Goal: Task Accomplishment & Management: Complete application form

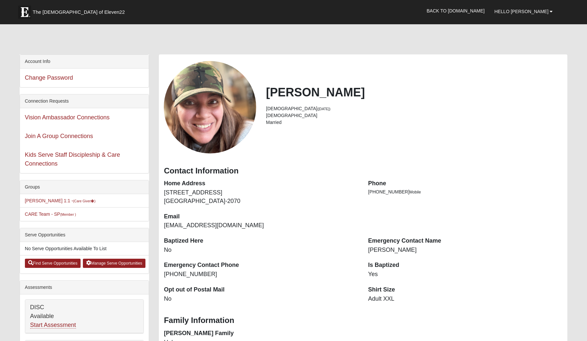
scroll to position [224, 0]
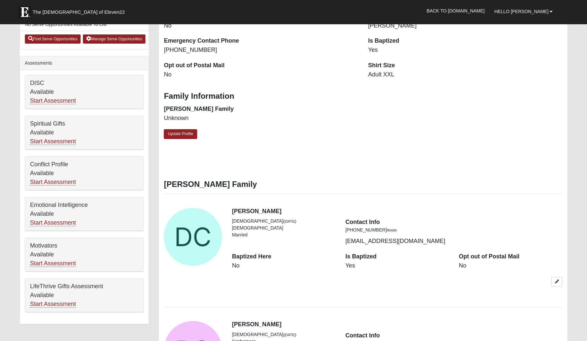
click at [50, 172] on div "Conflict Profile Available Start Assessment" at bounding box center [84, 173] width 119 height 33
click at [52, 182] on link "Start Assessment" at bounding box center [53, 182] width 46 height 7
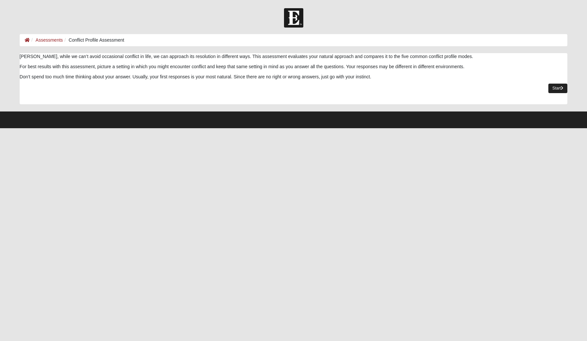
click at [553, 90] on link "Start" at bounding box center [557, 89] width 19 height 10
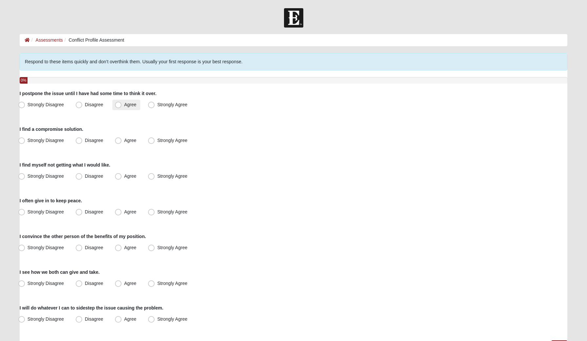
click at [124, 105] on span "Agree" at bounding box center [130, 104] width 12 height 5
click at [118, 105] on input "Agree" at bounding box center [120, 105] width 4 height 4
radio input "true"
click at [124, 142] on span "Agree" at bounding box center [130, 140] width 12 height 5
click at [120, 142] on input "Agree" at bounding box center [120, 140] width 4 height 4
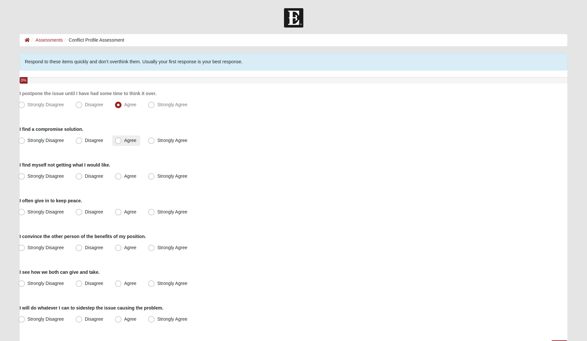
radio input "true"
click at [157, 175] on span "Strongly Agree" at bounding box center [172, 175] width 30 height 5
click at [154, 175] on input "Strongly Agree" at bounding box center [153, 176] width 4 height 4
radio input "true"
click at [157, 212] on span "Strongly Agree" at bounding box center [172, 211] width 30 height 5
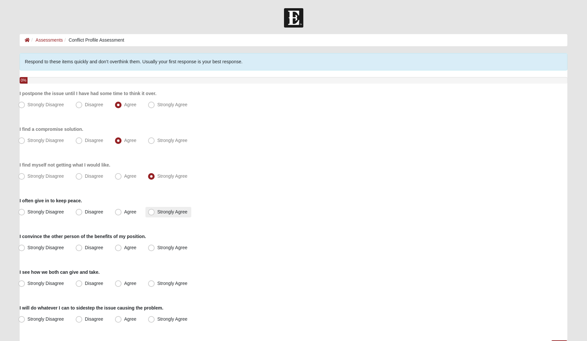
click at [151, 212] on input "Strongly Agree" at bounding box center [153, 212] width 4 height 4
radio input "true"
click at [85, 245] on span "Disagree" at bounding box center [94, 247] width 18 height 5
click at [82, 245] on input "Disagree" at bounding box center [80, 247] width 4 height 4
radio input "true"
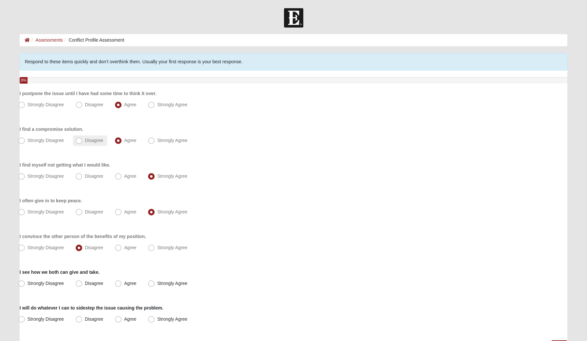
click at [85, 140] on span "Disagree" at bounding box center [94, 140] width 18 height 5
click at [80, 140] on input "Disagree" at bounding box center [80, 140] width 4 height 4
radio input "true"
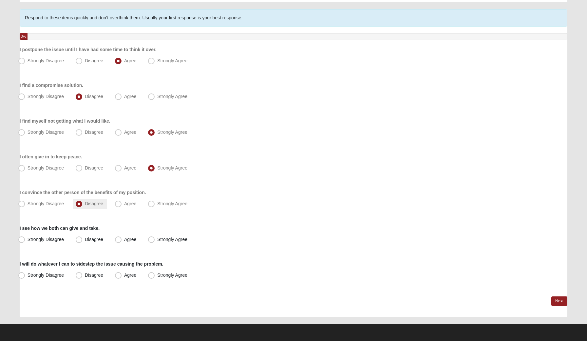
scroll to position [44, 0]
click at [124, 238] on span "Agree" at bounding box center [130, 239] width 12 height 5
click at [121, 238] on input "Agree" at bounding box center [120, 240] width 4 height 4
radio input "true"
click at [122, 276] on label "Agree" at bounding box center [126, 275] width 28 height 10
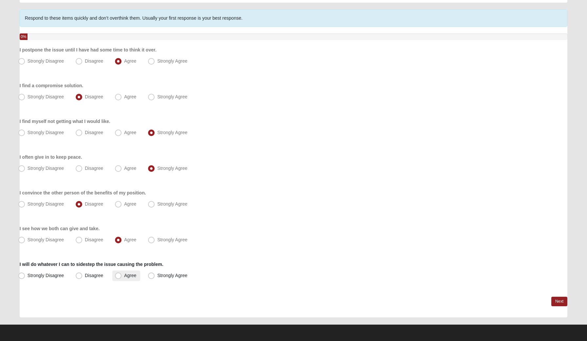
click at [122, 276] on input "Agree" at bounding box center [120, 275] width 4 height 4
radio input "true"
click at [562, 304] on link "Next" at bounding box center [559, 301] width 16 height 10
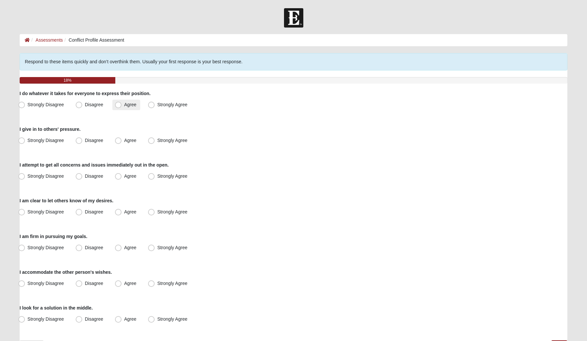
click at [124, 103] on span "Agree" at bounding box center [130, 104] width 12 height 5
click at [120, 103] on input "Agree" at bounding box center [120, 105] width 4 height 4
radio input "true"
click at [157, 143] on span "Strongly Agree" at bounding box center [172, 140] width 30 height 5
click at [152, 143] on input "Strongly Agree" at bounding box center [153, 140] width 4 height 4
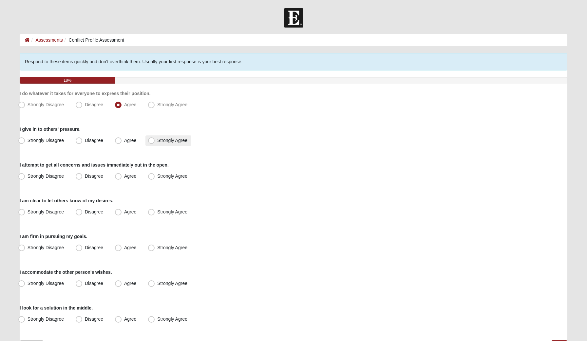
radio input "true"
click at [85, 176] on span "Disagree" at bounding box center [94, 175] width 18 height 5
click at [80, 176] on input "Disagree" at bounding box center [80, 176] width 4 height 4
radio input "true"
click at [64, 213] on label "Strongly Disagree" at bounding box center [42, 212] width 52 height 10
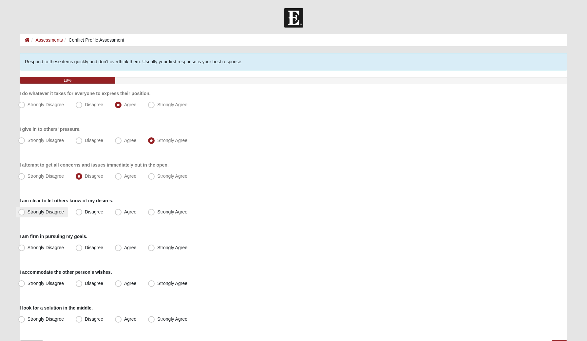
click at [25, 213] on input "Strongly Disagree" at bounding box center [23, 212] width 4 height 4
radio input "true"
click at [85, 249] on span "Disagree" at bounding box center [94, 247] width 18 height 5
click at [78, 249] on input "Disagree" at bounding box center [80, 247] width 4 height 4
radio input "true"
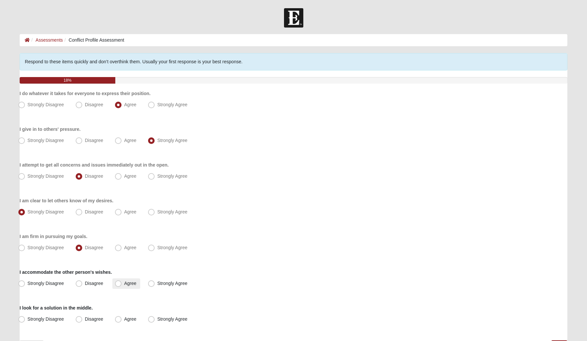
click at [132, 282] on span "Agree" at bounding box center [130, 282] width 12 height 5
click at [122, 282] on input "Agree" at bounding box center [120, 283] width 4 height 4
radio input "true"
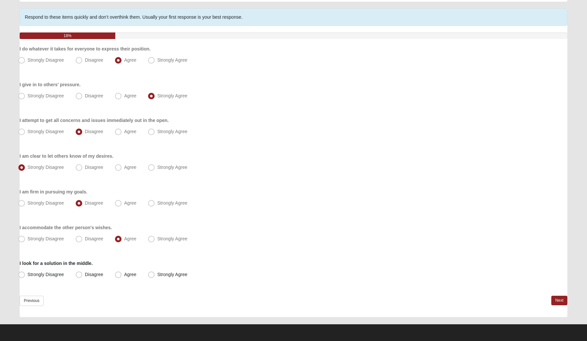
scroll to position [44, 0]
click at [124, 275] on span "Agree" at bounding box center [130, 274] width 12 height 5
click at [118, 275] on input "Agree" at bounding box center [120, 275] width 4 height 4
radio input "true"
click at [560, 301] on link "Next" at bounding box center [559, 301] width 16 height 10
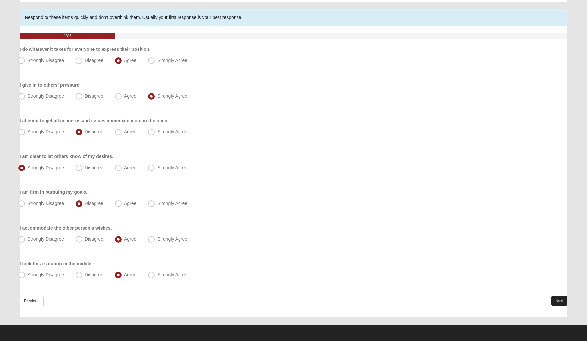
scroll to position [0, 0]
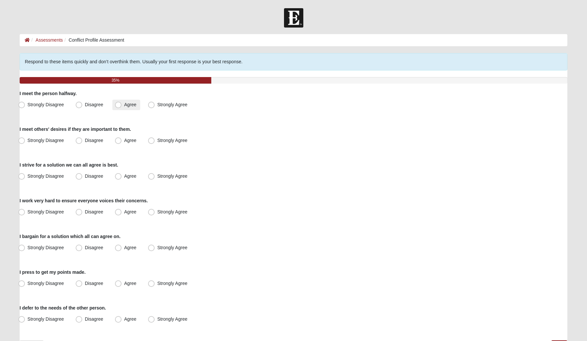
click at [124, 105] on span "Agree" at bounding box center [130, 104] width 12 height 5
click at [119, 105] on input "Agree" at bounding box center [120, 105] width 4 height 4
radio input "true"
click at [157, 319] on span "Strongly Agree" at bounding box center [172, 318] width 30 height 5
click at [151, 319] on input "Strongly Agree" at bounding box center [153, 319] width 4 height 4
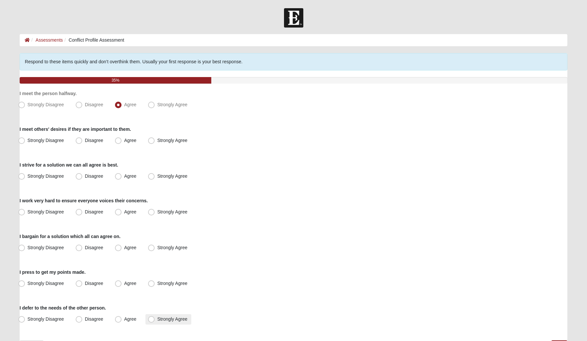
radio input "true"
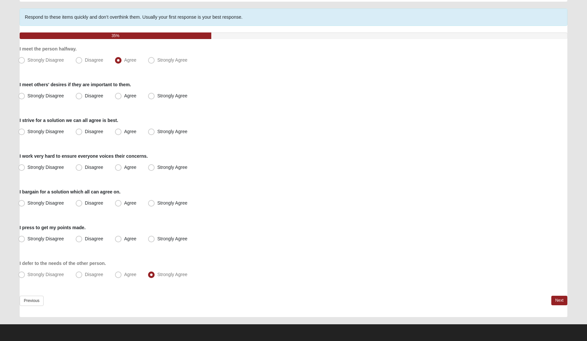
scroll to position [44, 0]
click at [124, 96] on span "Agree" at bounding box center [130, 95] width 12 height 5
click at [119, 96] on input "Agree" at bounding box center [120, 96] width 4 height 4
radio input "true"
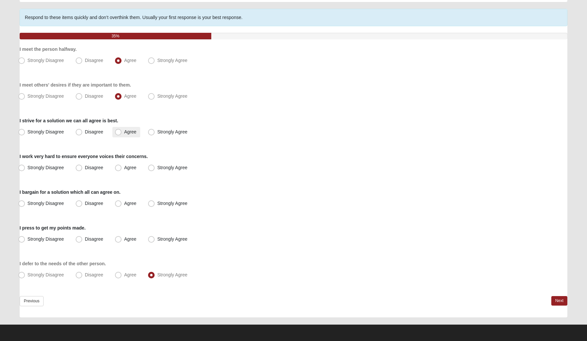
click at [124, 132] on span "Agree" at bounding box center [130, 131] width 12 height 5
click at [119, 132] on input "Agree" at bounding box center [120, 132] width 4 height 4
radio input "true"
click at [124, 167] on span "Agree" at bounding box center [130, 167] width 12 height 5
click at [120, 167] on input "Agree" at bounding box center [120, 167] width 4 height 4
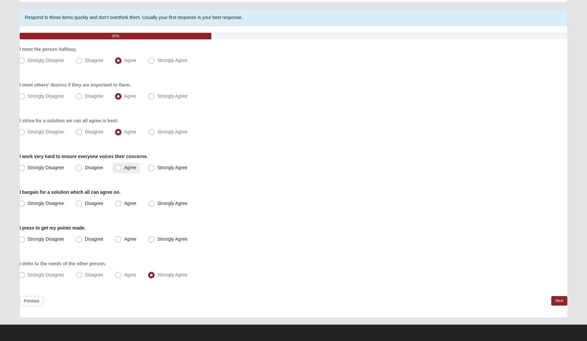
radio input "true"
click at [124, 201] on span "Agree" at bounding box center [130, 202] width 12 height 5
click at [119, 201] on input "Agree" at bounding box center [120, 203] width 4 height 4
radio input "true"
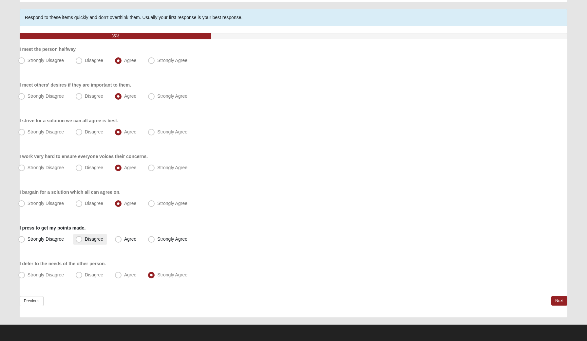
click at [90, 240] on span "Disagree" at bounding box center [94, 238] width 18 height 5
click at [83, 240] on input "Disagree" at bounding box center [80, 239] width 4 height 4
radio input "true"
click at [83, 202] on label "Disagree" at bounding box center [90, 203] width 34 height 10
click at [83, 202] on input "Disagree" at bounding box center [80, 203] width 4 height 4
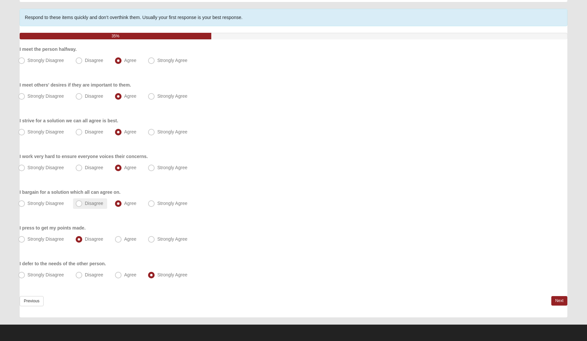
radio input "true"
click at [558, 301] on link "Next" at bounding box center [559, 301] width 16 height 10
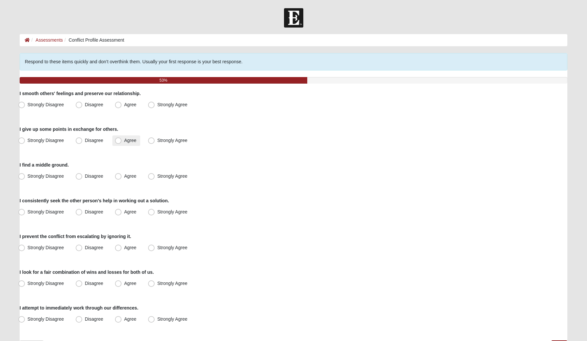
click at [122, 141] on label "Agree" at bounding box center [126, 140] width 28 height 10
click at [122, 141] on input "Agree" at bounding box center [120, 140] width 4 height 4
radio input "true"
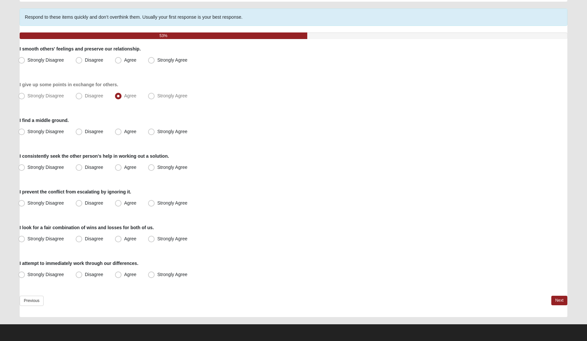
scroll to position [44, 0]
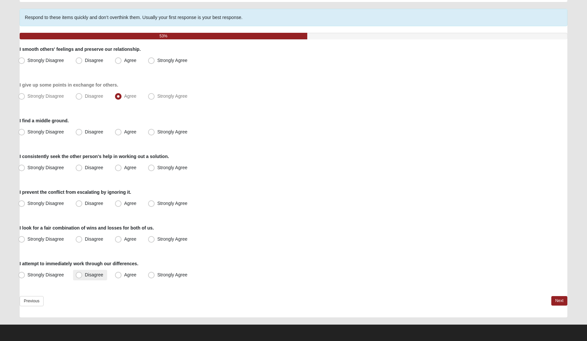
click at [85, 274] on span "Disagree" at bounding box center [94, 274] width 18 height 5
click at [80, 274] on input "Disagree" at bounding box center [80, 275] width 4 height 4
radio input "true"
